Goal: Task Accomplishment & Management: Manage account settings

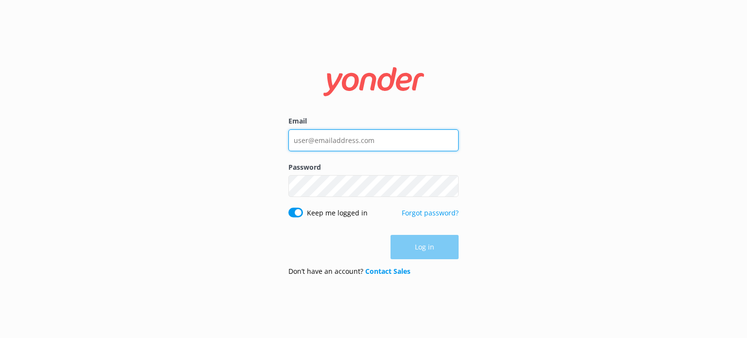
type input "[EMAIL_ADDRESS][DOMAIN_NAME]"
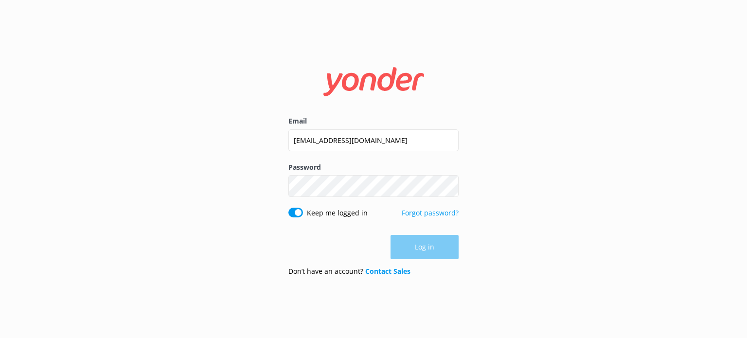
click at [432, 244] on div "Log in" at bounding box center [373, 247] width 170 height 24
click at [403, 254] on button "Log in" at bounding box center [424, 247] width 68 height 24
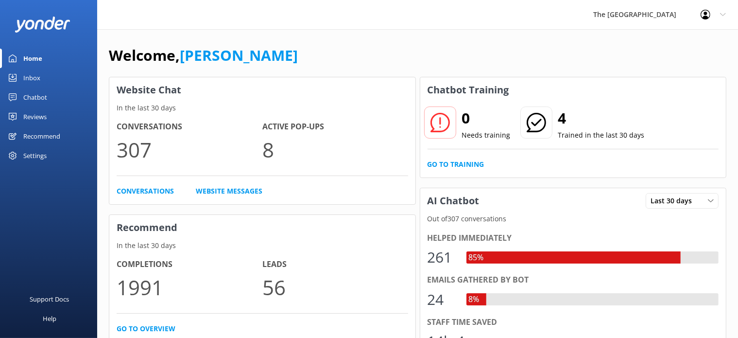
click at [25, 78] on div "Inbox" at bounding box center [31, 77] width 17 height 19
